Goal: Task Accomplishment & Management: Use online tool/utility

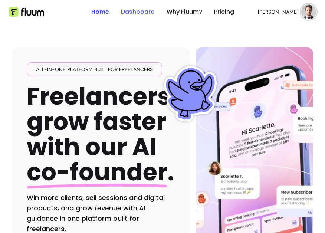
click at [131, 10] on link "Dashboard" at bounding box center [138, 11] width 34 height 9
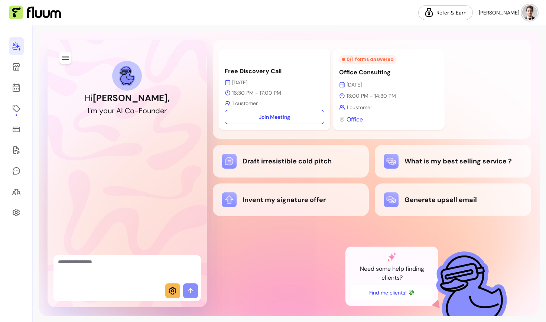
click at [155, 233] on textarea "Ask me anything..." at bounding box center [127, 269] width 139 height 22
click at [16, 150] on icon at bounding box center [16, 149] width 7 height 7
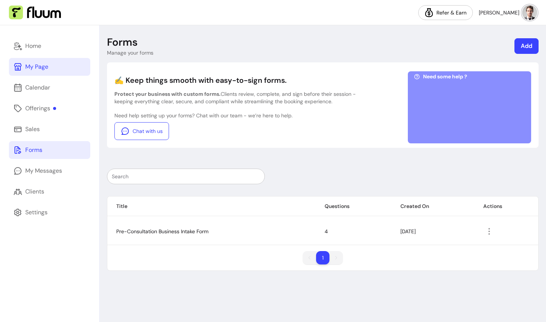
click at [40, 65] on div "My Page" at bounding box center [36, 66] width 23 height 9
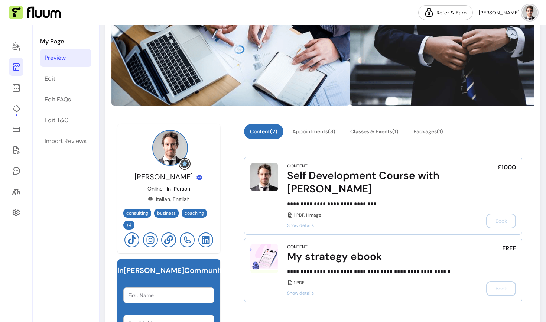
scroll to position [129, 0]
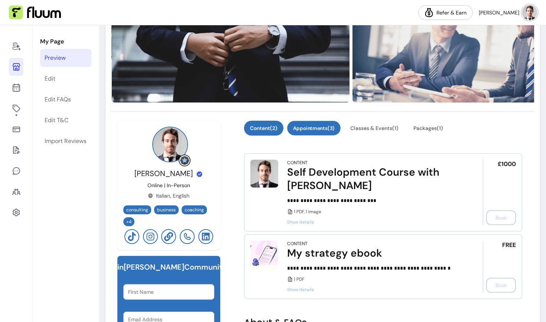
click at [324, 131] on button "Appointments ( 3 )" at bounding box center [313, 128] width 53 height 14
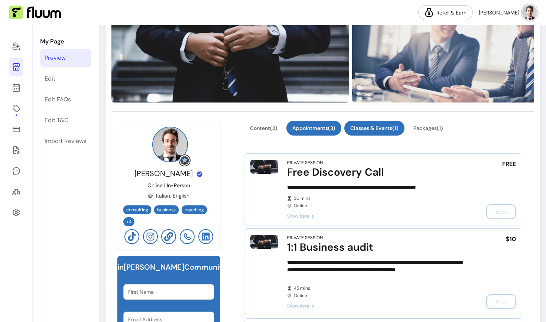
click at [325, 131] on button "Classes & Events ( 1 )" at bounding box center [374, 128] width 60 height 15
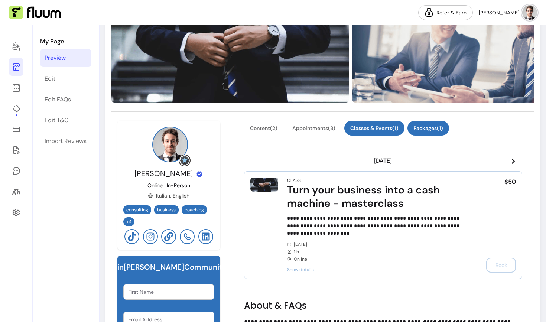
click at [325, 128] on button "Packages ( 1 )" at bounding box center [428, 128] width 42 height 15
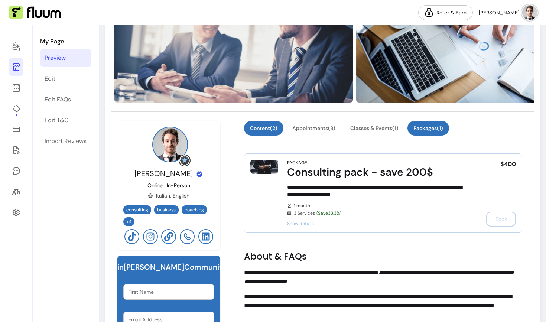
click at [256, 127] on button "Content ( 2 )" at bounding box center [263, 128] width 39 height 15
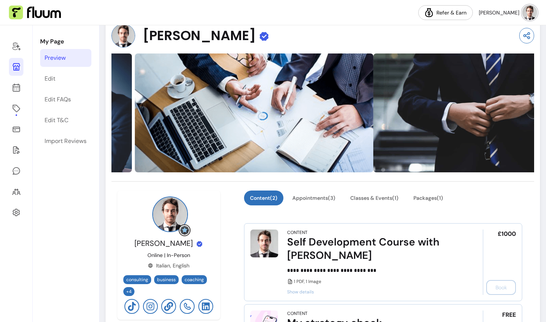
scroll to position [58, 0]
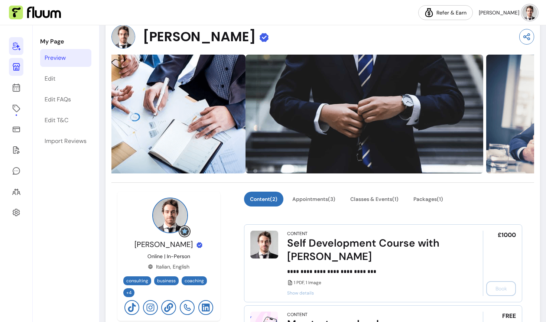
click at [18, 46] on icon at bounding box center [16, 46] width 8 height 9
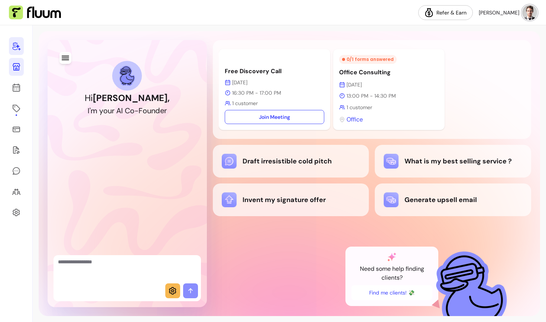
click at [104, 233] on textarea "Ask me anything..." at bounding box center [127, 269] width 139 height 22
type textarea "**********"
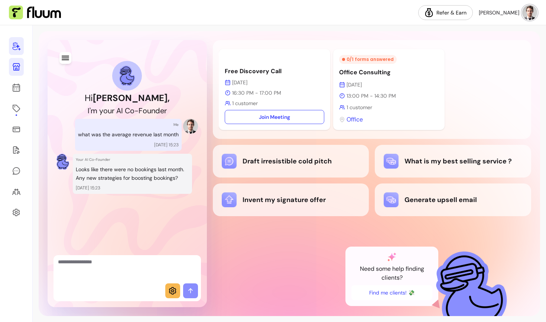
click at [97, 164] on div "Your AI Co-Founder Looks like there were no bookings last month. Any new strate…" at bounding box center [132, 174] width 119 height 40
drag, startPoint x: 81, startPoint y: 170, endPoint x: 182, endPoint y: 172, distance: 101.4
click at [182, 173] on p "Looks like there were no bookings last month. Any new strategies for boosting b…" at bounding box center [132, 173] width 113 height 17
click at [150, 167] on p "Looks like there were no bookings last month. Any new strategies for boosting b…" at bounding box center [132, 173] width 113 height 17
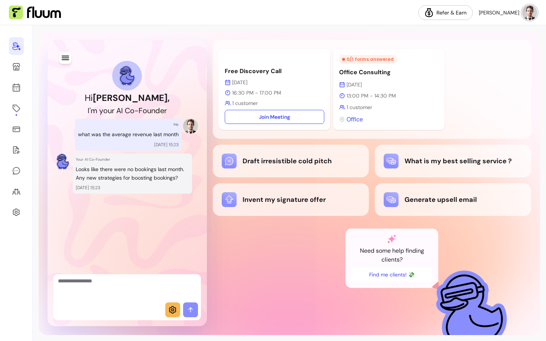
click at [302, 242] on div "Free Discovery Call [DATE] 16:30 PM - 17:00 PM 1 customer Join Meeting 0 / 1 fo…" at bounding box center [372, 183] width 318 height 286
